Goal: Task Accomplishment & Management: Use online tool/utility

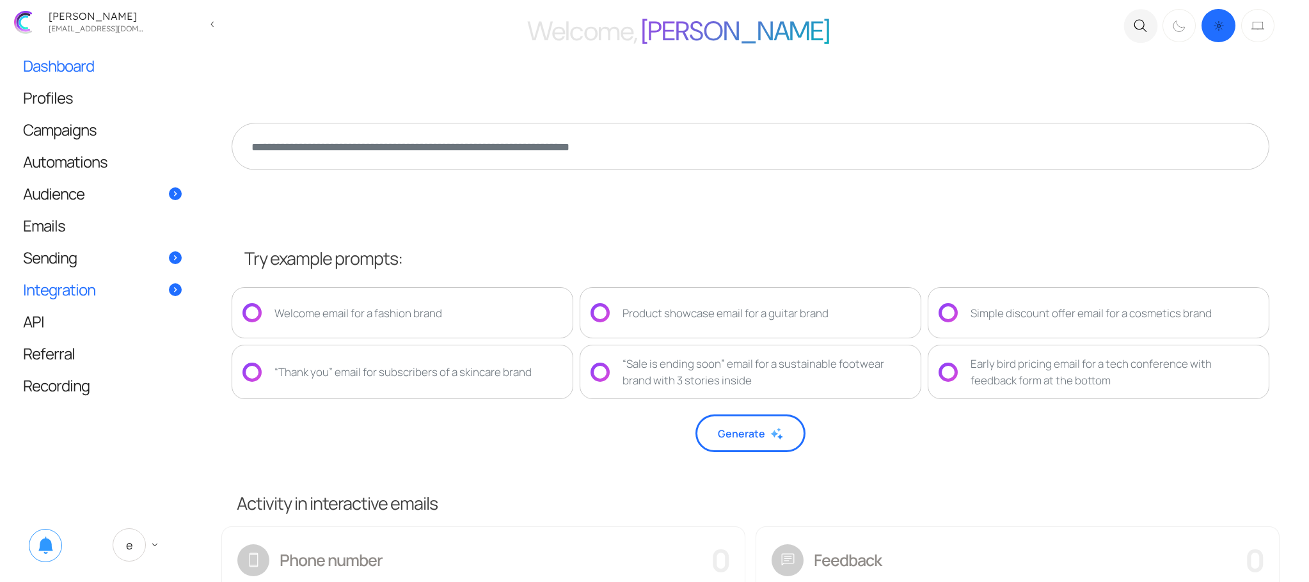
click at [106, 285] on link "Integration" at bounding box center [102, 289] width 184 height 31
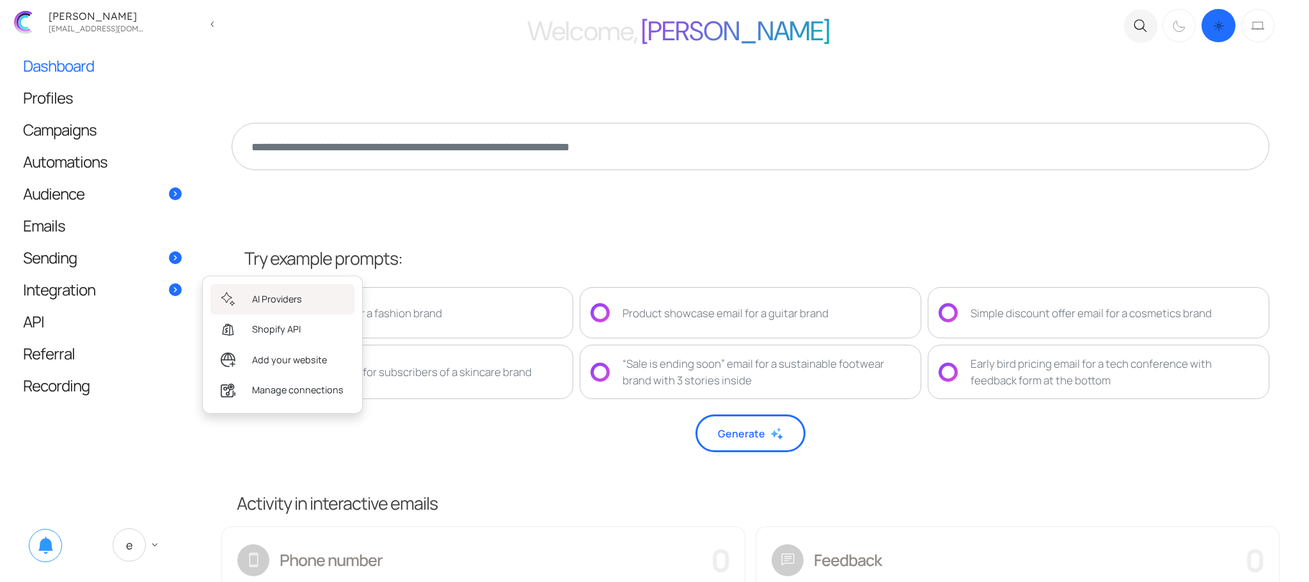
click at [319, 303] on link "AI Providers" at bounding box center [283, 299] width 144 height 30
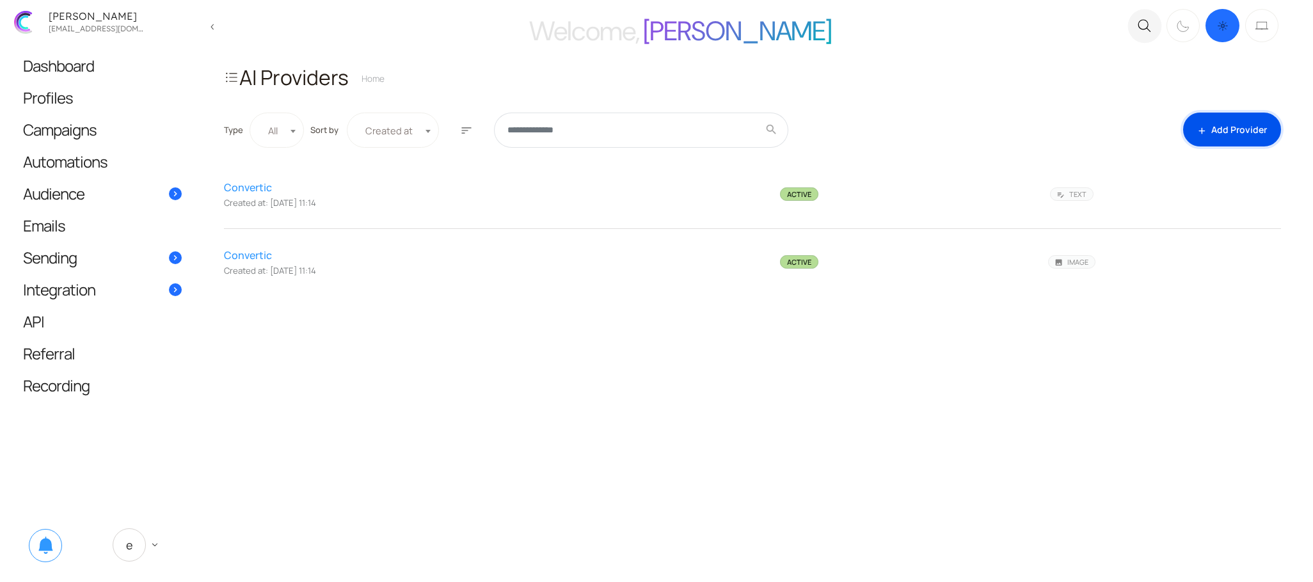
click at [1236, 132] on link "add Add Provider" at bounding box center [1232, 130] width 98 height 34
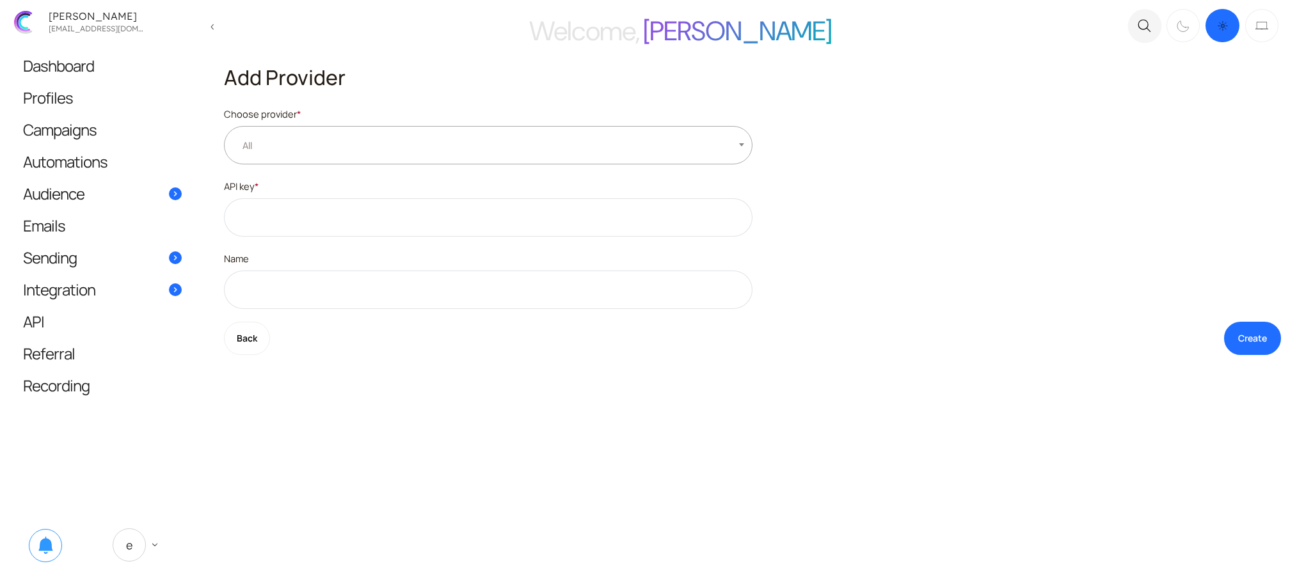
click at [355, 150] on span "All" at bounding box center [488, 145] width 529 height 38
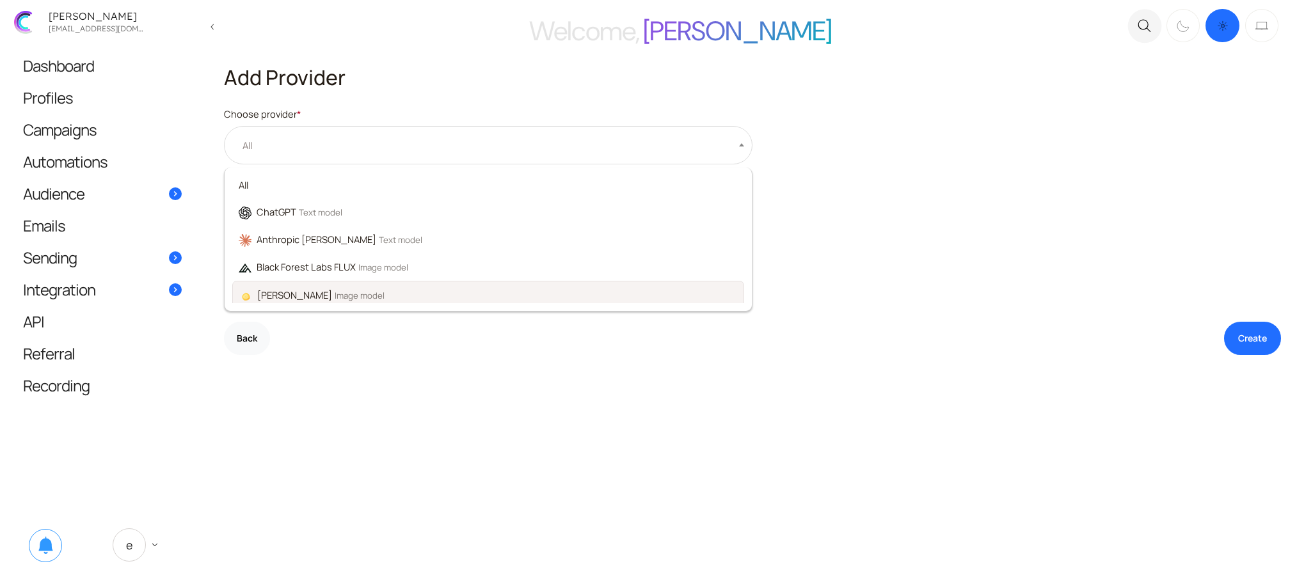
scroll to position [8, 0]
click at [253, 340] on button "Back" at bounding box center [247, 339] width 46 height 34
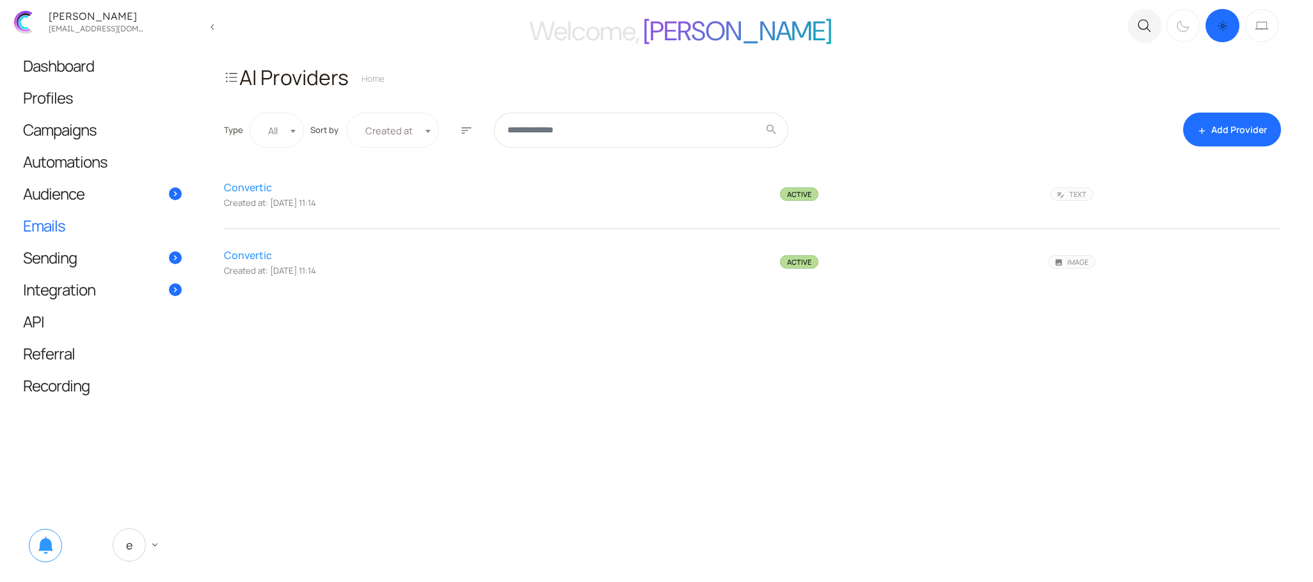
click at [76, 227] on link "Emails" at bounding box center [102, 225] width 184 height 31
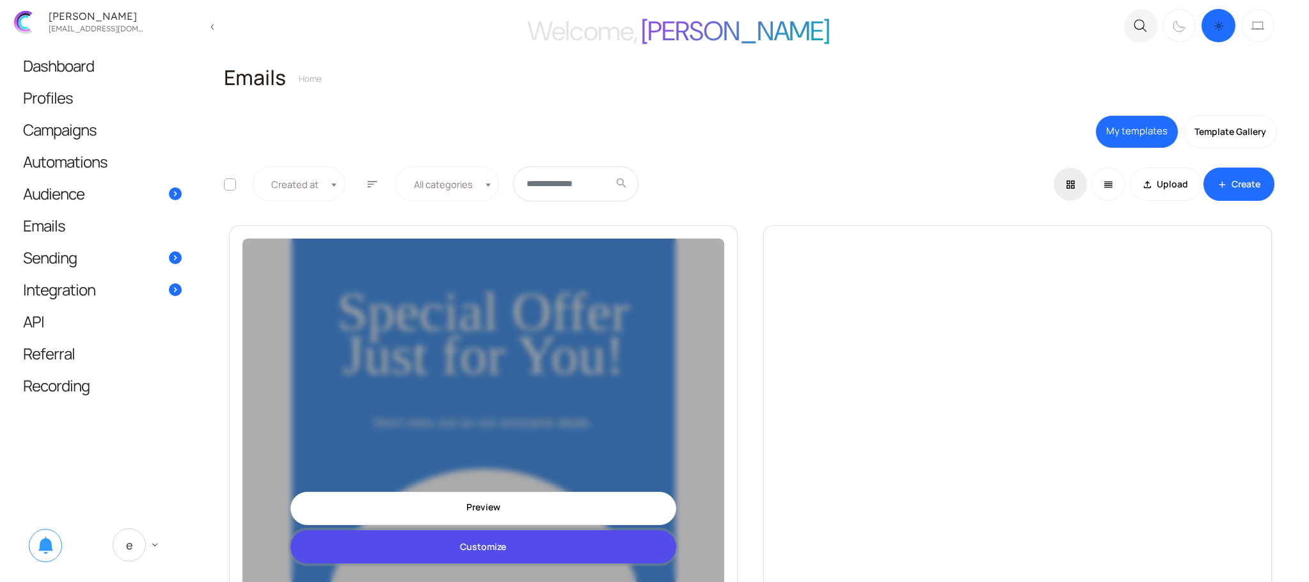
click at [509, 537] on link "Customize" at bounding box center [483, 547] width 385 height 34
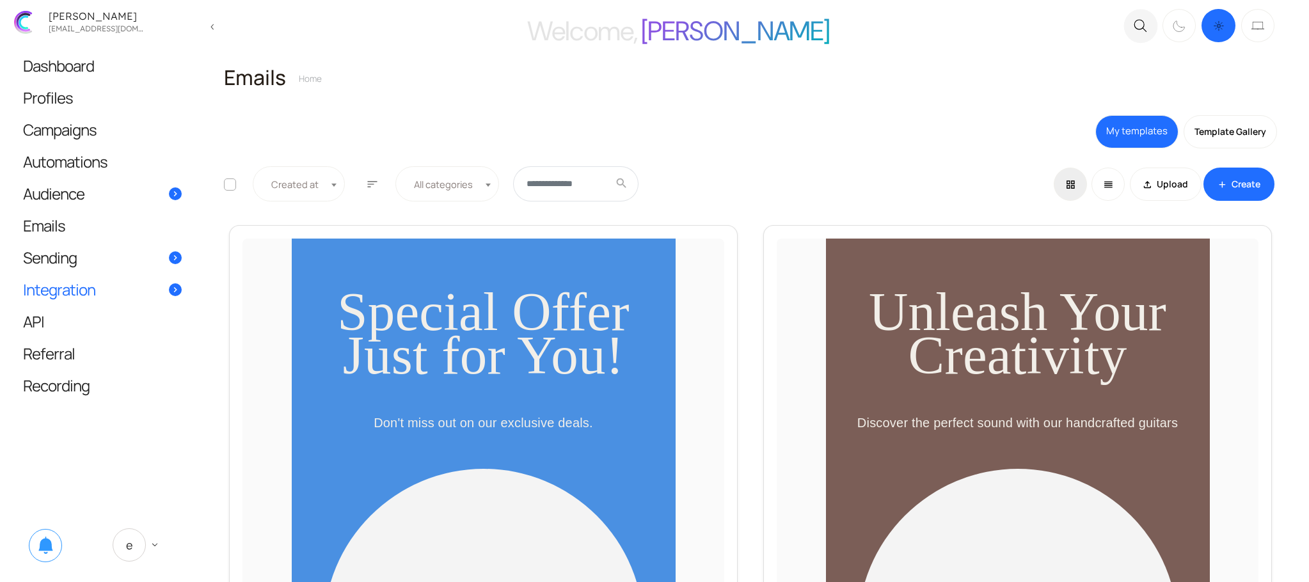
click at [88, 285] on span "Integration" at bounding box center [59, 289] width 72 height 13
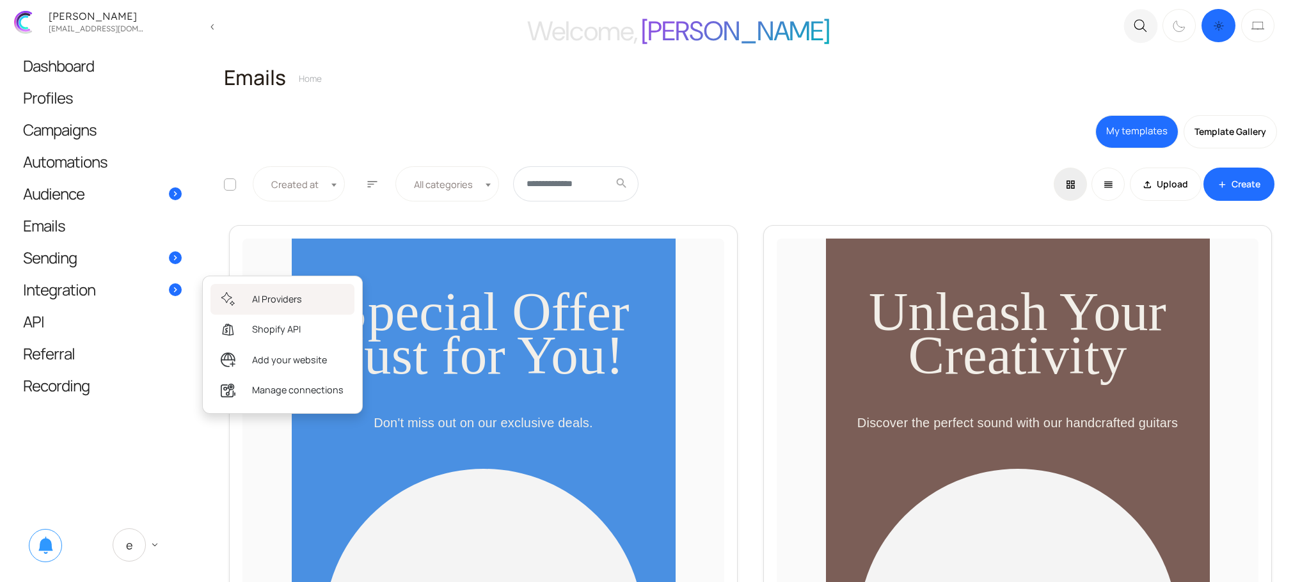
click at [269, 299] on span "AI Providers" at bounding box center [277, 299] width 50 height 14
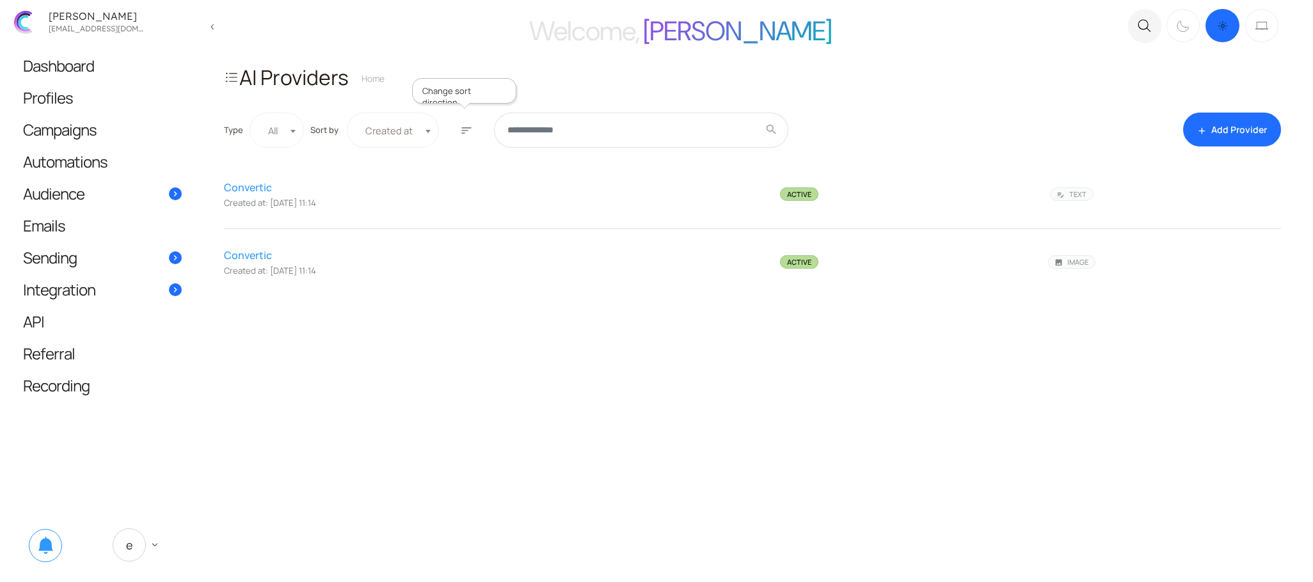
click at [307, 137] on div "Actions 0 delete_outline Delete Type *** **** ***** All" at bounding box center [263, 130] width 94 height 35
click at [298, 137] on span at bounding box center [293, 127] width 13 height 29
select select "****"
click at [287, 127] on span "Text" at bounding box center [282, 130] width 38 height 14
select select
